Goal: Information Seeking & Learning: Learn about a topic

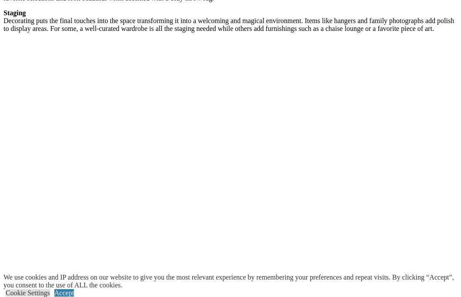
scroll to position [1789, 0]
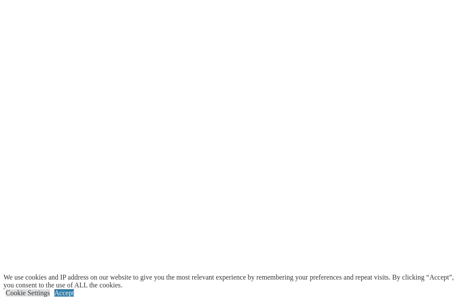
scroll to position [1662, 0]
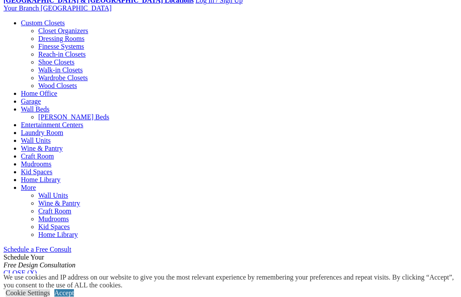
scroll to position [308, 0]
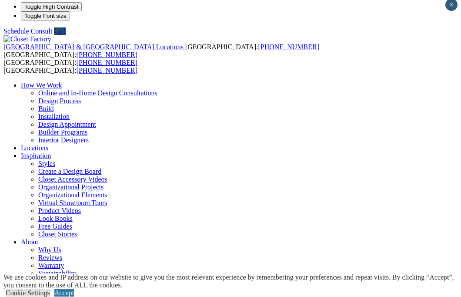
scroll to position [2, 0]
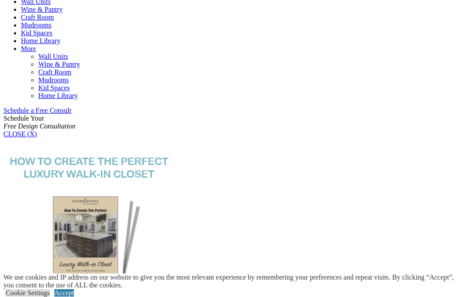
scroll to position [461, 0]
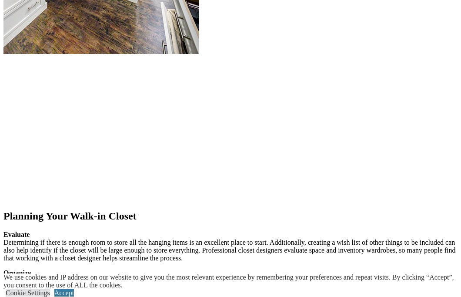
scroll to position [1192, 0]
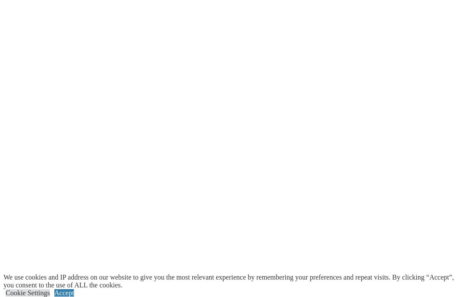
scroll to position [1822, 0]
